Goal: Transaction & Acquisition: Purchase product/service

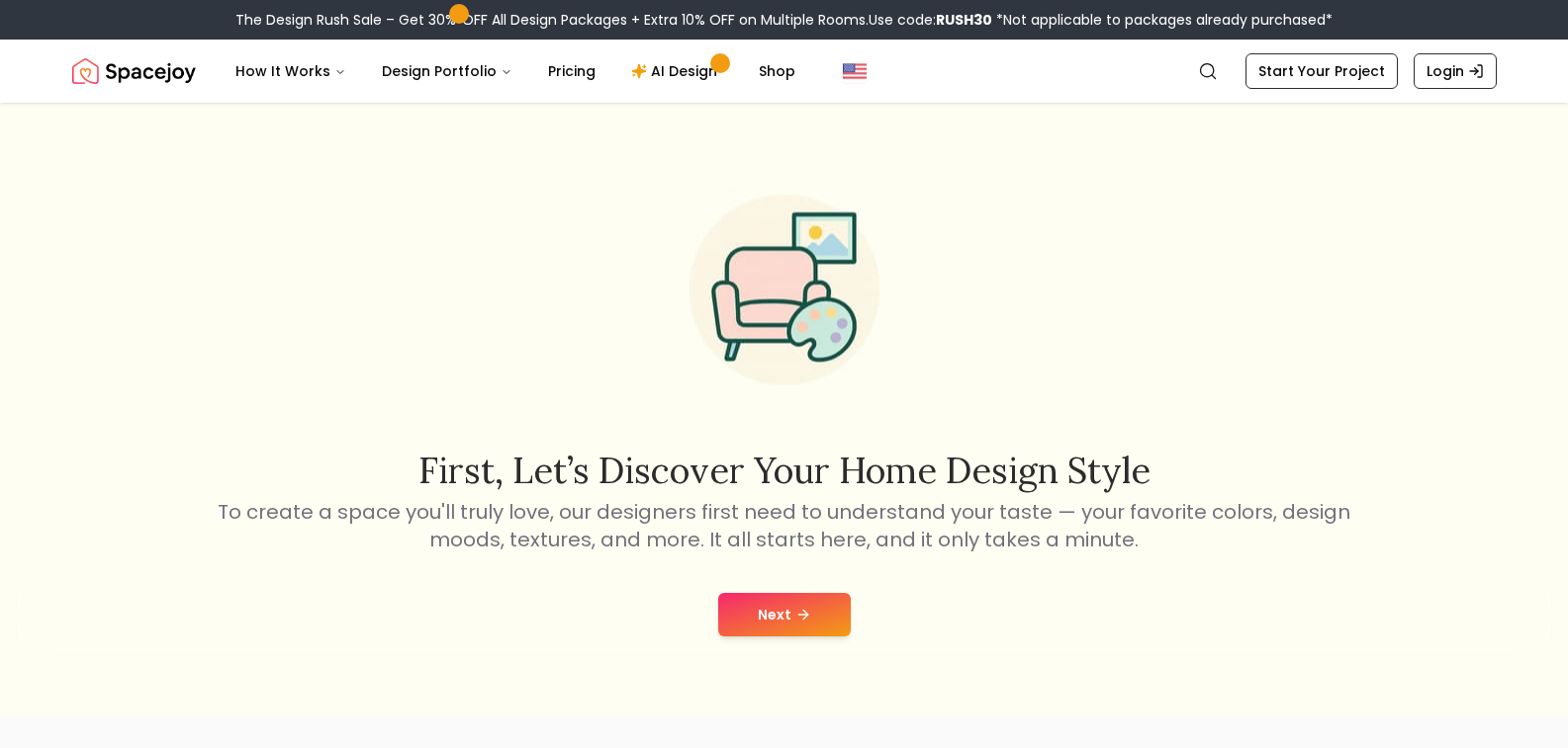
click at [764, 619] on button "Next" at bounding box center [784, 614] width 133 height 44
click at [1342, 68] on link "Start Your Project" at bounding box center [1322, 71] width 152 height 36
click at [1329, 81] on link "Start Your Project" at bounding box center [1322, 71] width 152 height 36
click at [1305, 67] on link "Start Your Project" at bounding box center [1322, 71] width 152 height 36
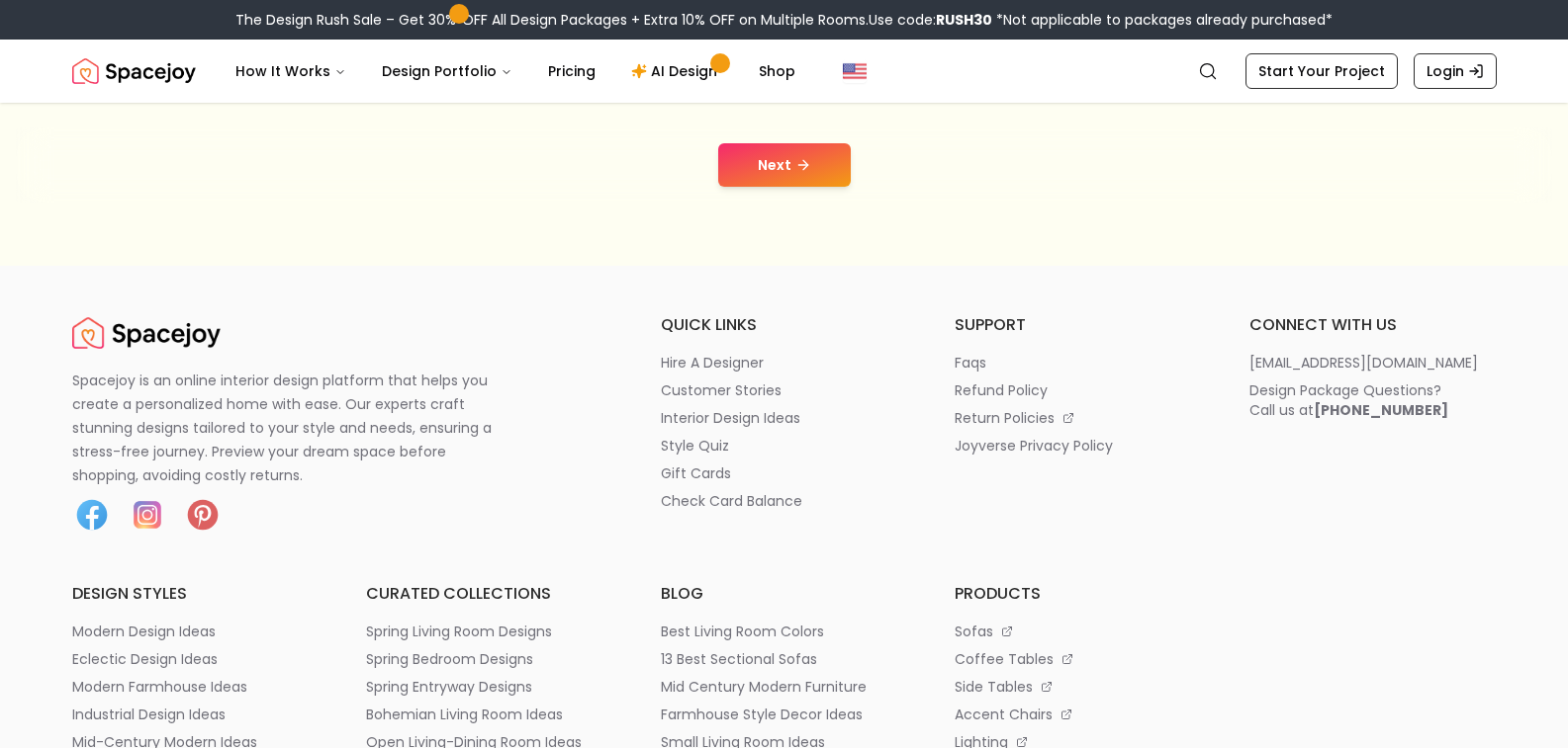
scroll to position [456, 0]
